Goal: Information Seeking & Learning: Understand process/instructions

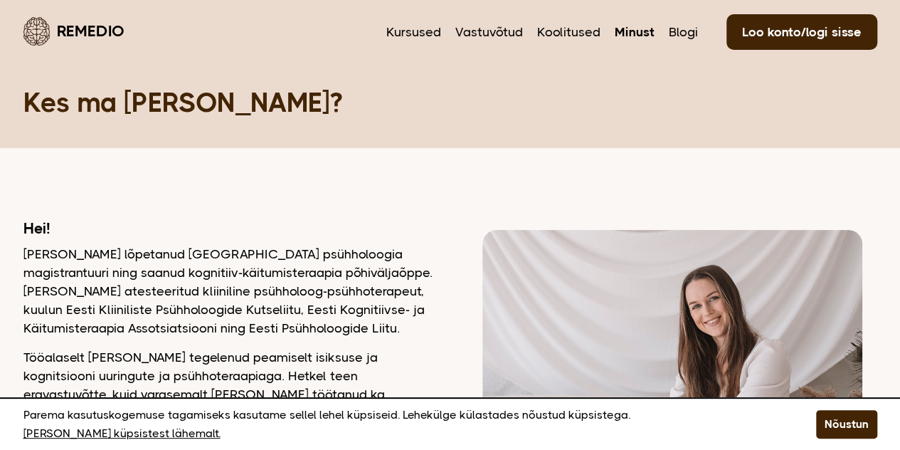
click at [455, 33] on nav "Kursused Vastuvõtud Koolitused Minust Blogi Loo konto/logi sisse" at bounding box center [631, 30] width 491 height 33
click at [474, 38] on link "Vastuvõtud" at bounding box center [489, 32] width 68 height 19
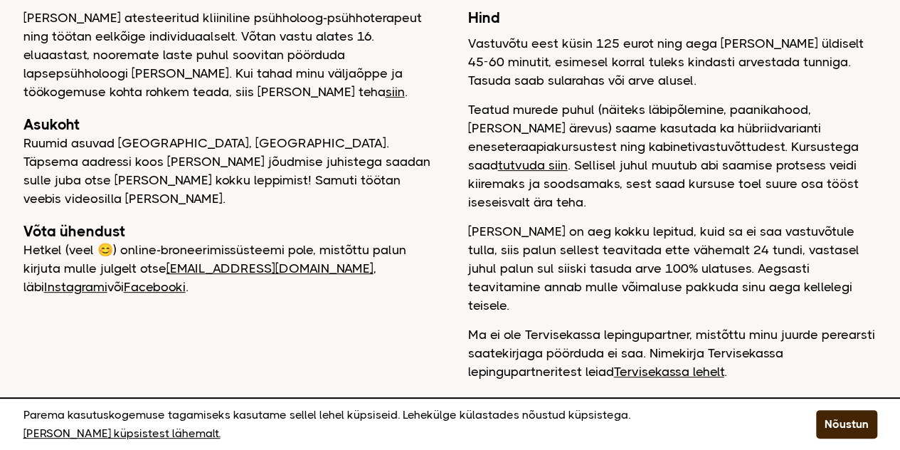
scroll to position [213, 0]
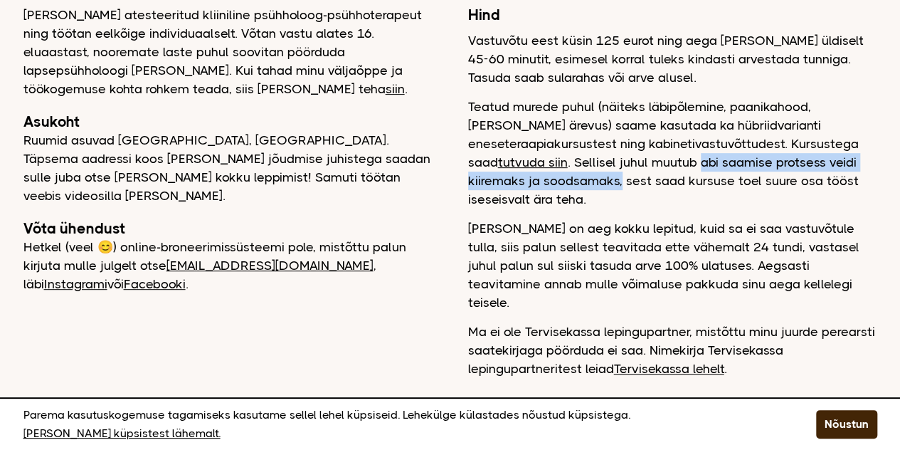
drag, startPoint x: 548, startPoint y: 164, endPoint x: 886, endPoint y: 164, distance: 338.0
click at [886, 164] on main "Remedio Kursused Vastuvõtud Koolitused Minust Blogi Loo konto/logi sisse Vastuv…" at bounding box center [450, 118] width 900 height 662
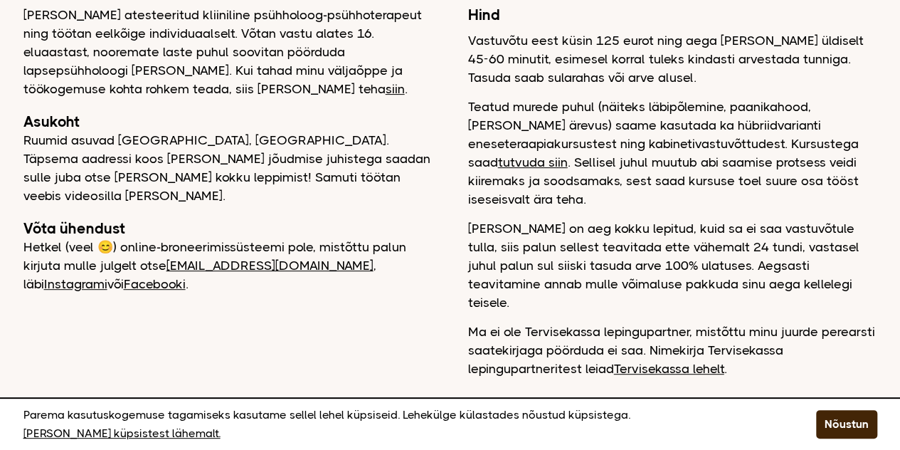
click at [841, 181] on p "Teatud murede puhul (näiteks läbipõlemine, paanikahood, [PERSON_NAME] ärevus) s…" at bounding box center [672, 152] width 409 height 111
click at [719, 361] on link "Tervisekassa lehelt" at bounding box center [669, 368] width 110 height 14
